Goal: Navigation & Orientation: Understand site structure

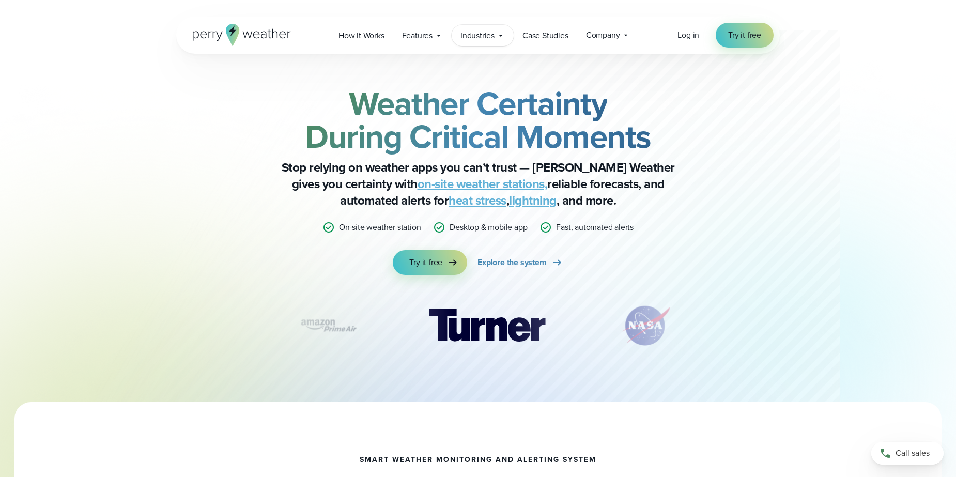
click at [482, 36] on span "Industries" at bounding box center [478, 35] width 34 height 12
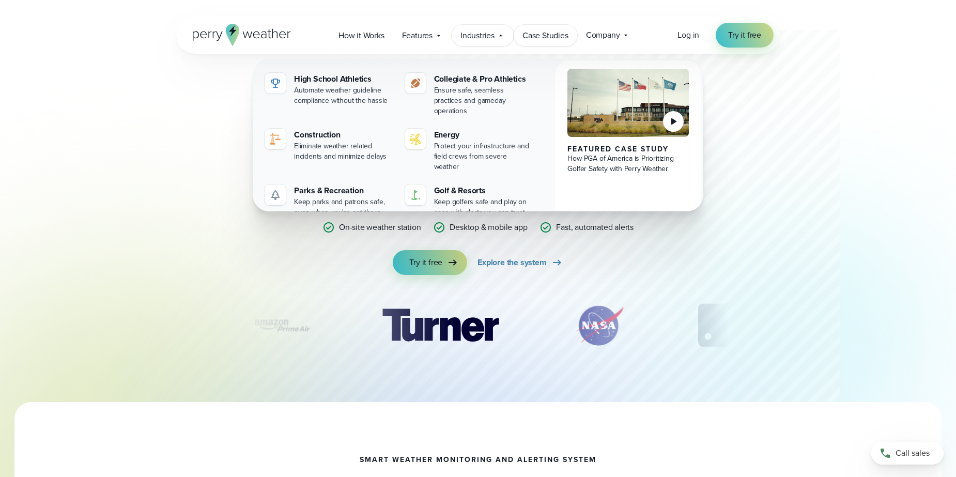
click at [538, 38] on span "Case Studies" at bounding box center [546, 35] width 46 height 12
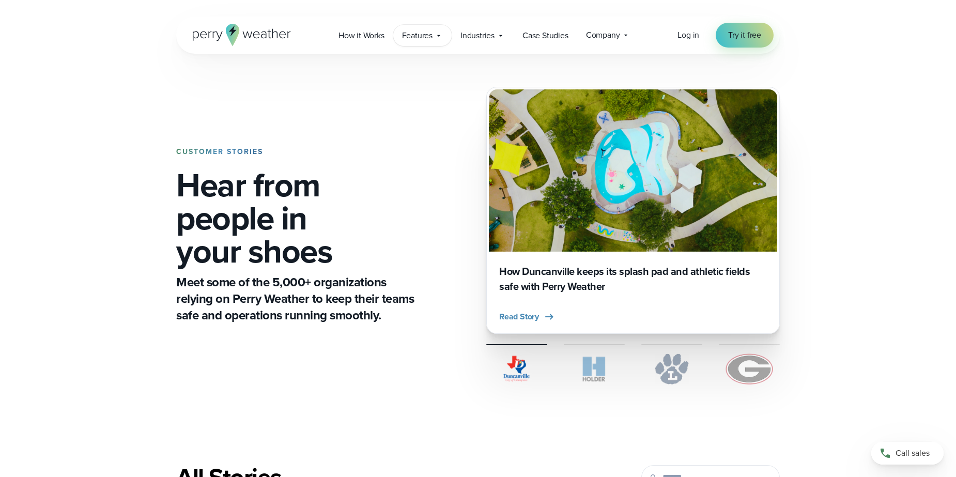
click at [401, 32] on div "Features Explore All Features Explore Perry Weather's on-site weather hardware …" at bounding box center [422, 35] width 58 height 21
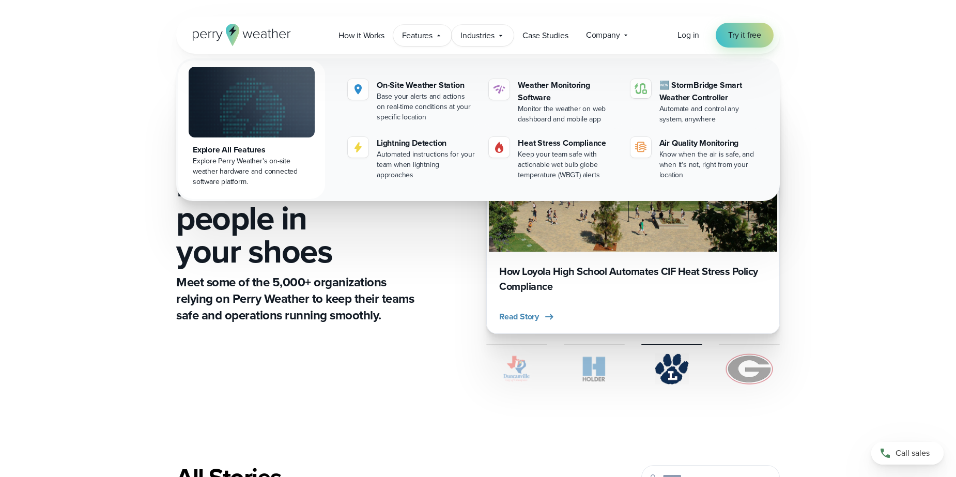
click at [474, 35] on span "Industries" at bounding box center [478, 35] width 34 height 12
